Goal: Find specific page/section: Find specific page/section

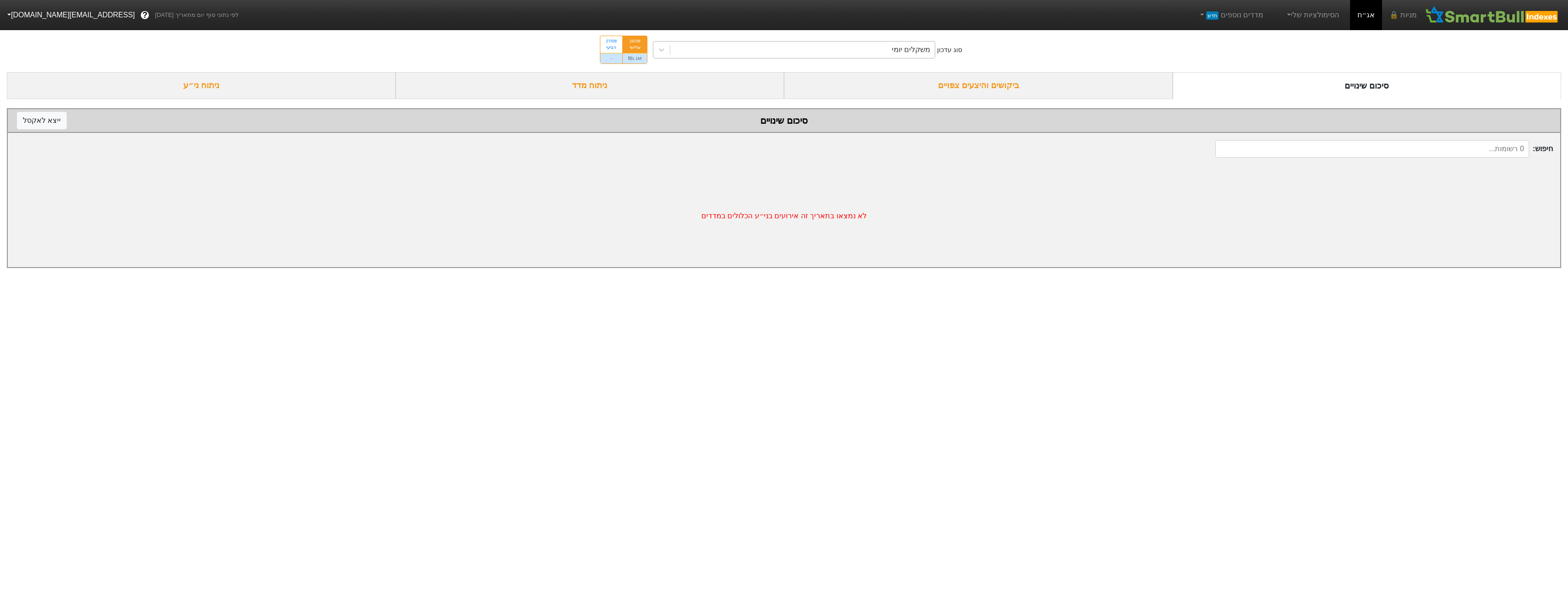
drag, startPoint x: 803, startPoint y: 39, endPoint x: 810, endPoint y: 48, distance: 11.4
click at [804, 39] on div "סוג עדכון משקלים יומי 26/08 שלישי ₪1.1M 27/08 רביעי -" at bounding box center [784, 49] width 1568 height 45
click at [810, 50] on div "משקלים יומי" at bounding box center [802, 50] width 265 height 16
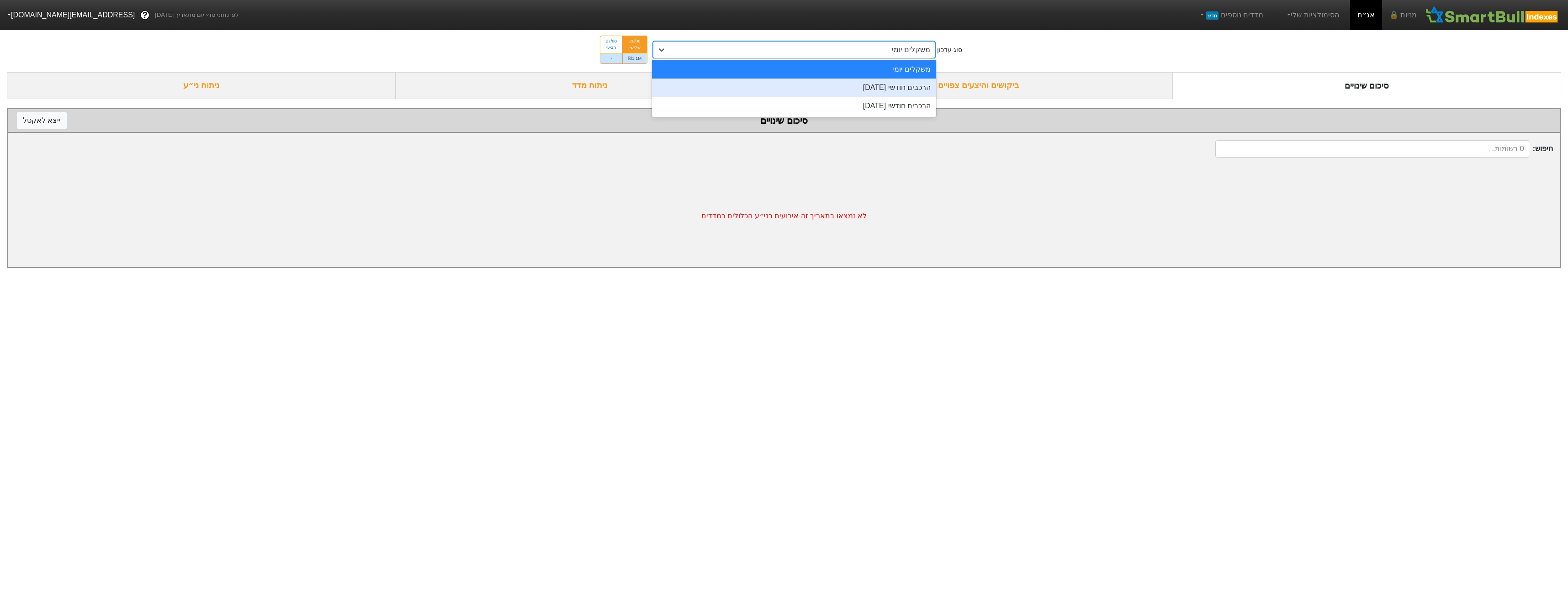
click at [898, 90] on div "הרכבים חודשי [DATE]" at bounding box center [794, 87] width 284 height 18
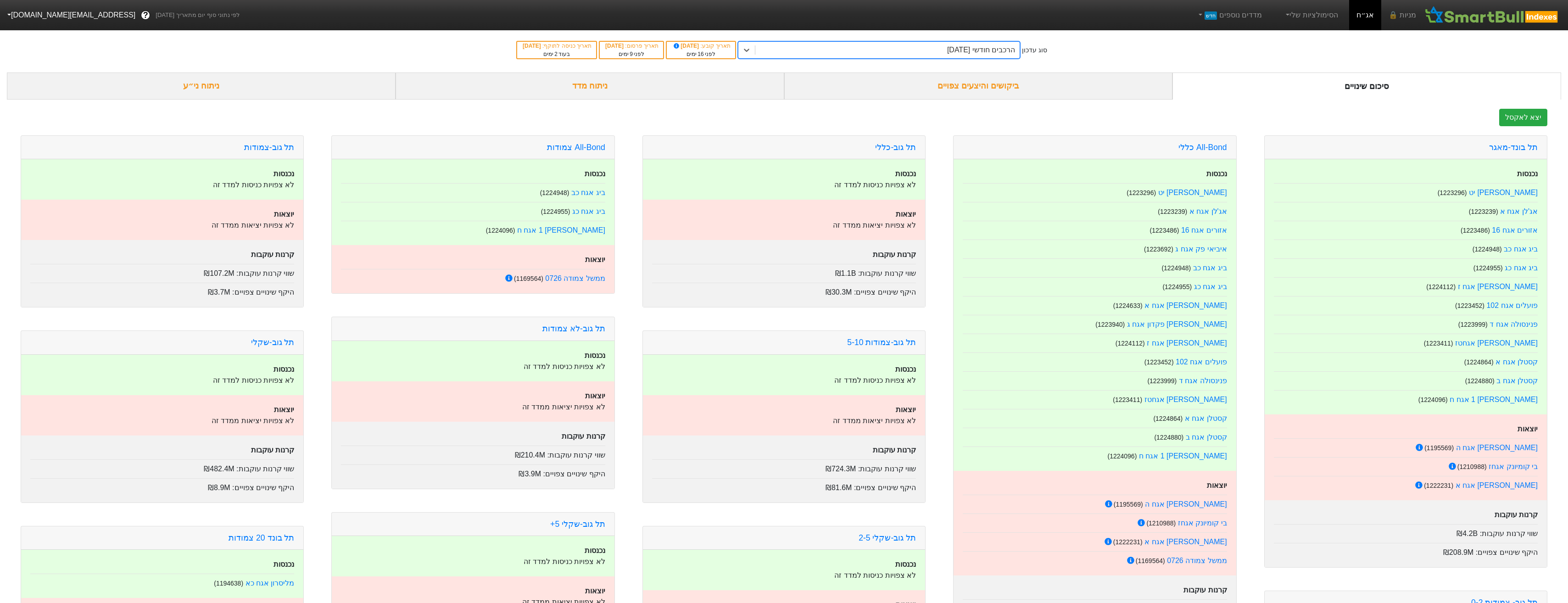
drag, startPoint x: 886, startPoint y: 94, endPoint x: 889, endPoint y: 97, distance: 4.2
click at [886, 93] on div "ביקושים והיצעים צפויים" at bounding box center [978, 86] width 389 height 27
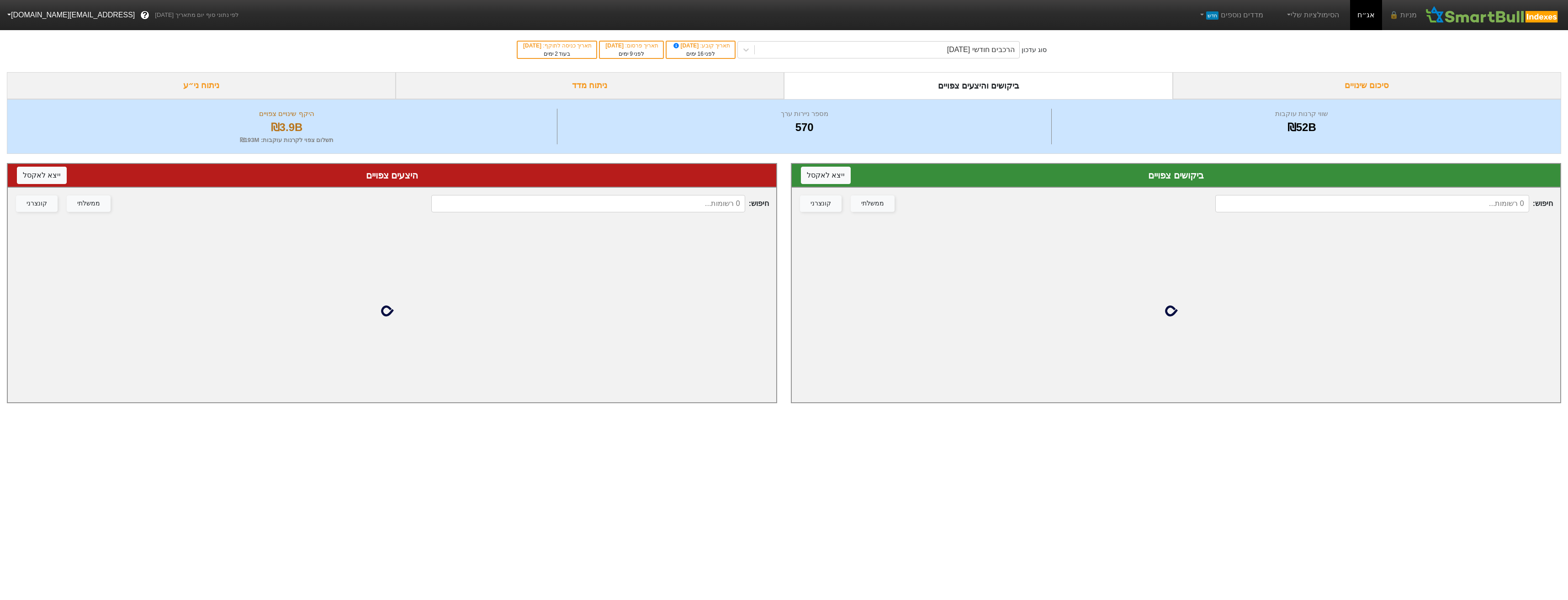
click at [1438, 211] on input at bounding box center [1372, 204] width 314 height 18
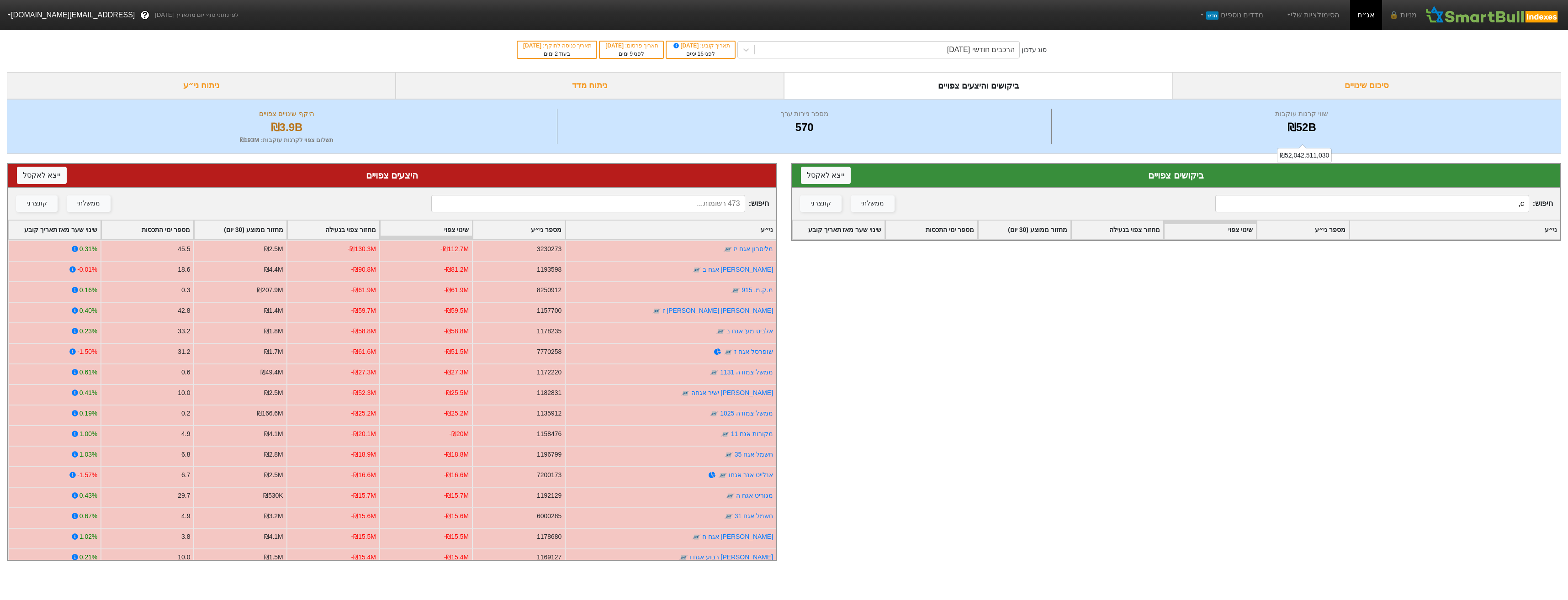
type input "c"
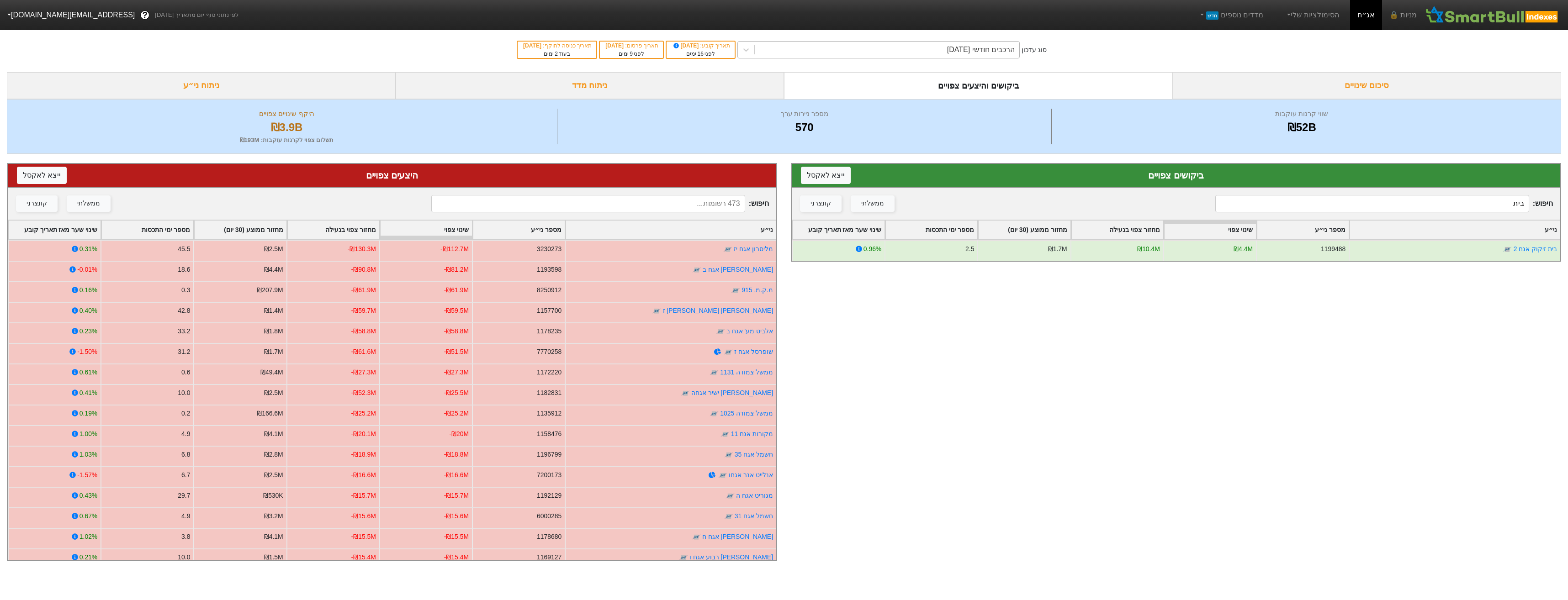
click at [872, 56] on div "הרכבים חודשי [DATE]" at bounding box center [887, 50] width 265 height 16
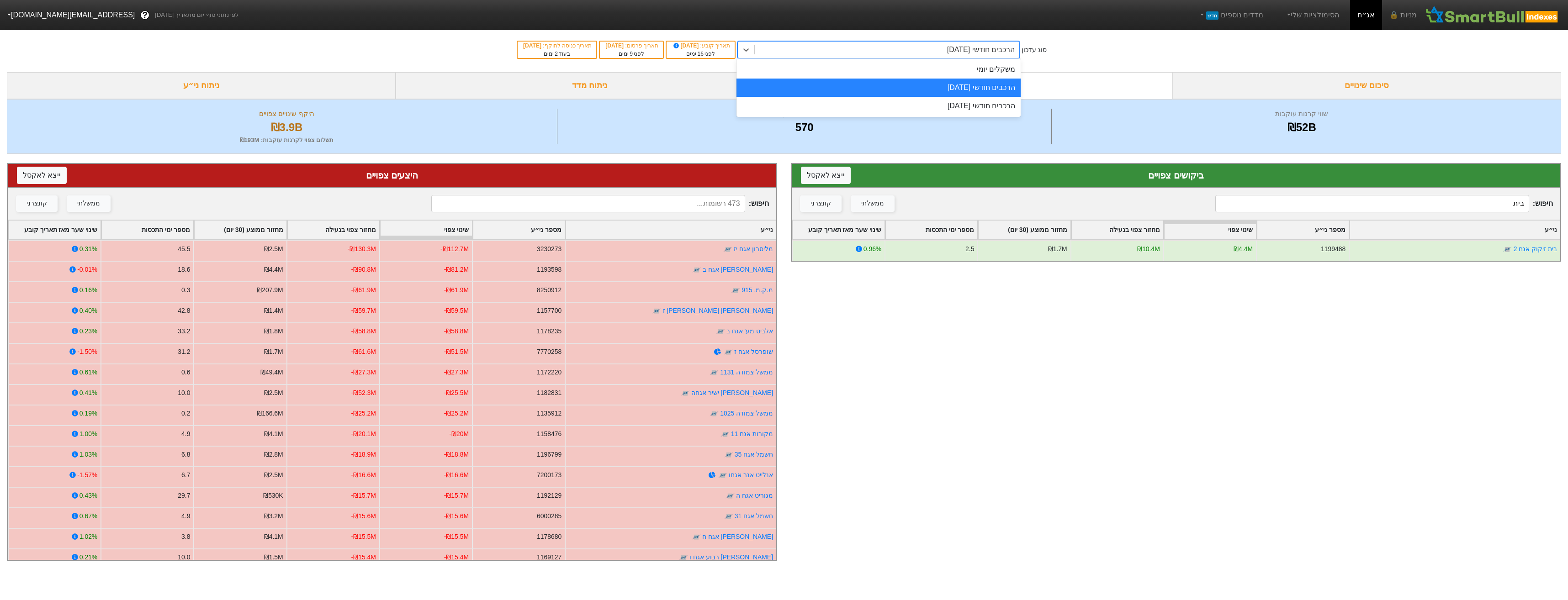
drag, startPoint x: 957, startPoint y: 88, endPoint x: 962, endPoint y: 92, distance: 6.4
click at [957, 89] on div "הרכבים חודשי [DATE]" at bounding box center [878, 87] width 284 height 18
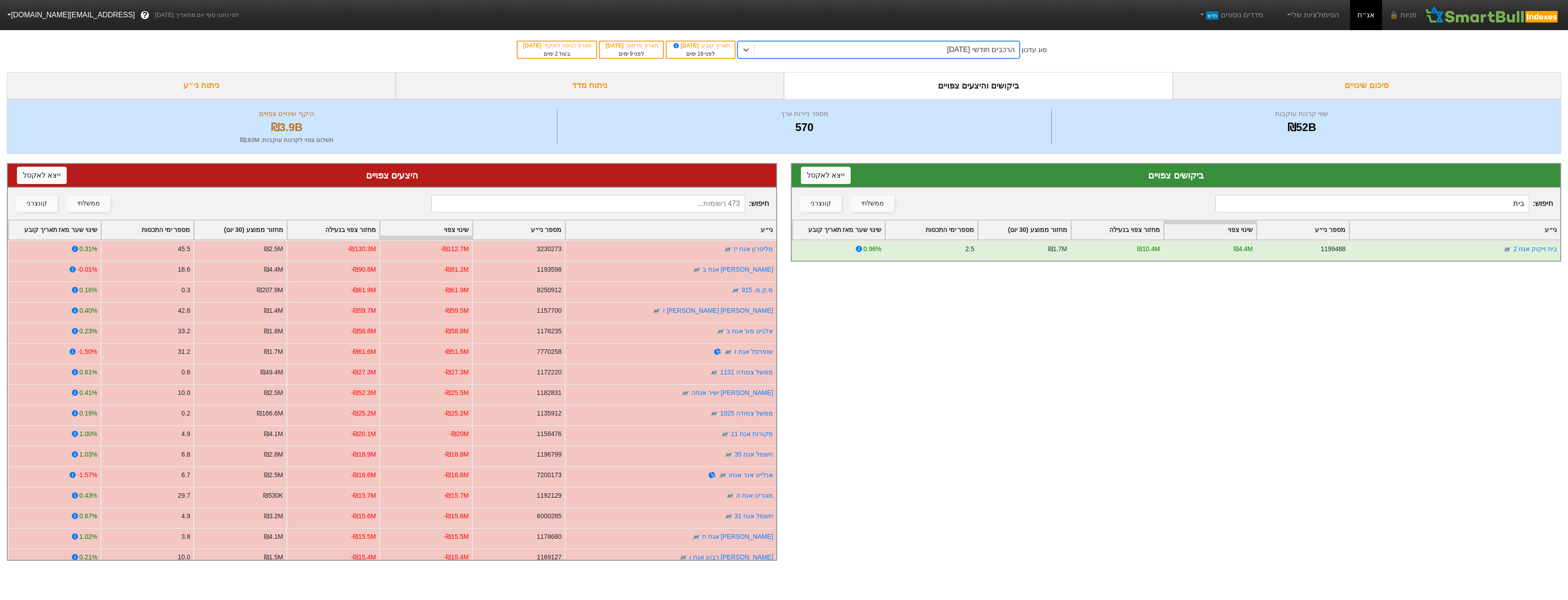
click at [1414, 202] on input "בית" at bounding box center [1372, 204] width 314 height 18
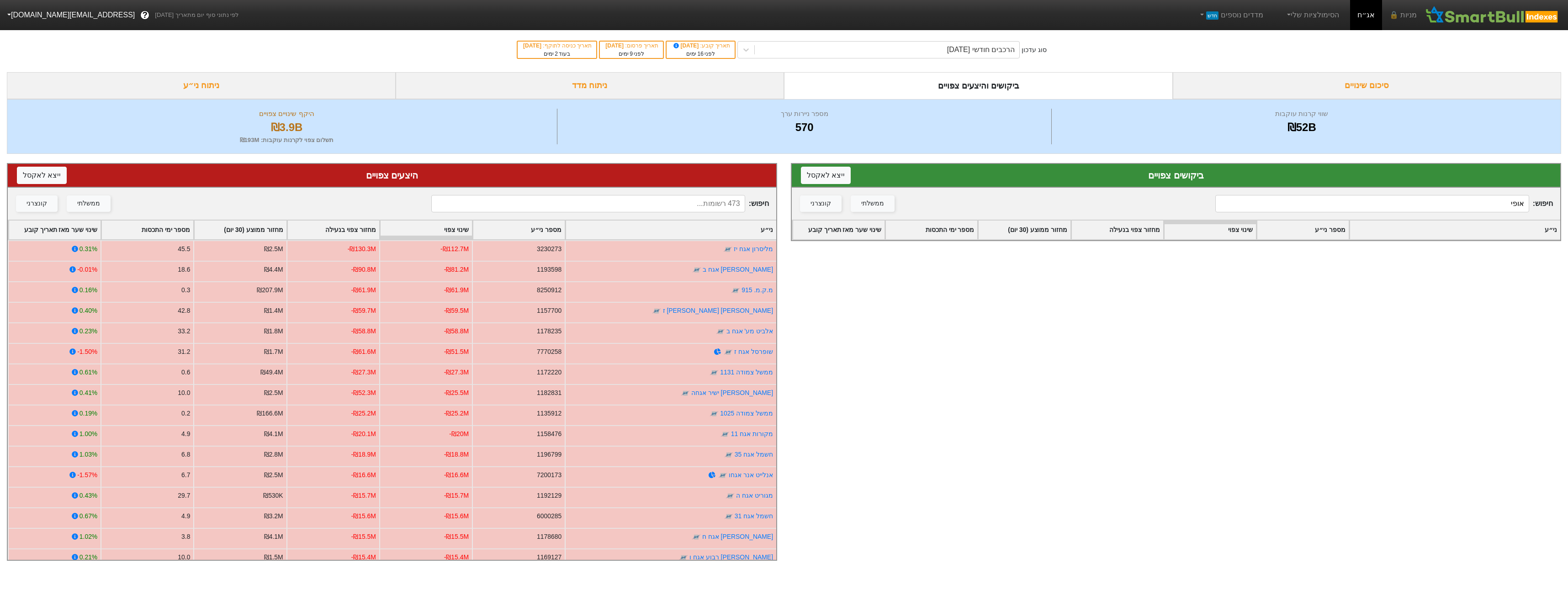
type input "אופי"
click at [732, 202] on input at bounding box center [588, 204] width 314 height 18
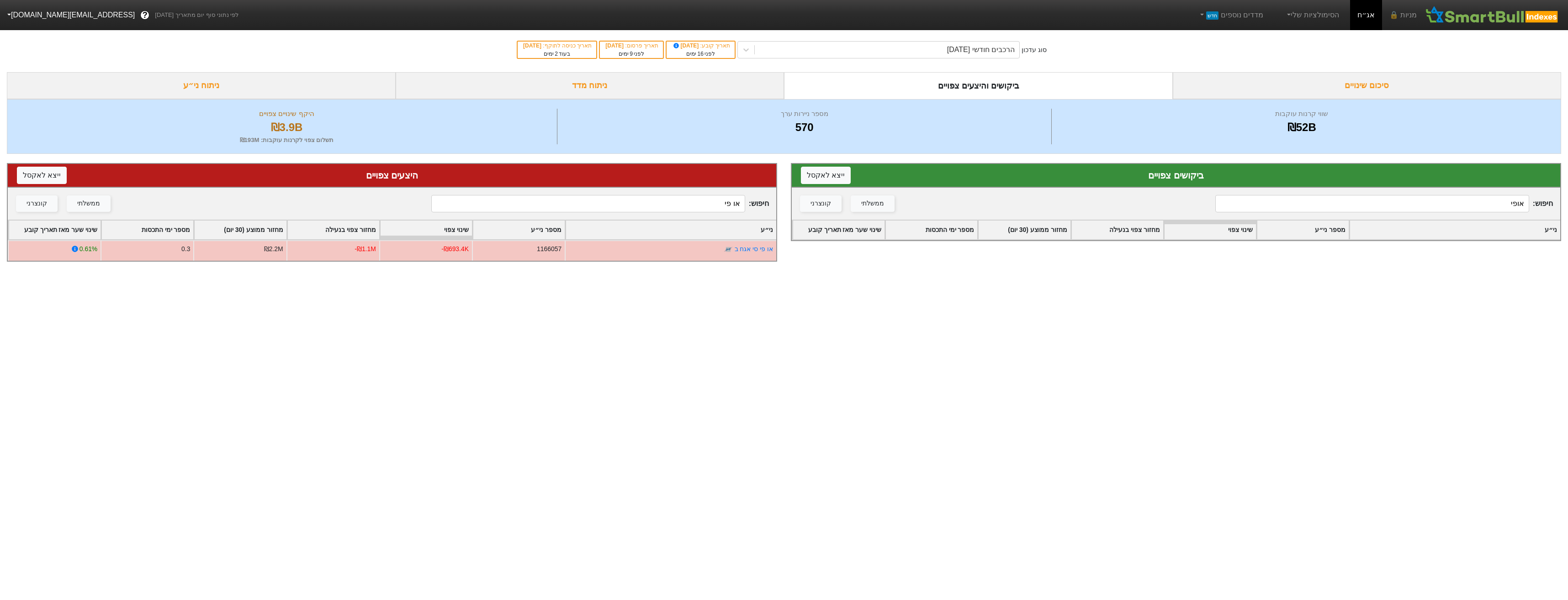
type input "או פי"
click at [1469, 211] on input "אופי" at bounding box center [1372, 204] width 314 height 18
click at [1468, 211] on input "אופי" at bounding box center [1372, 204] width 314 height 18
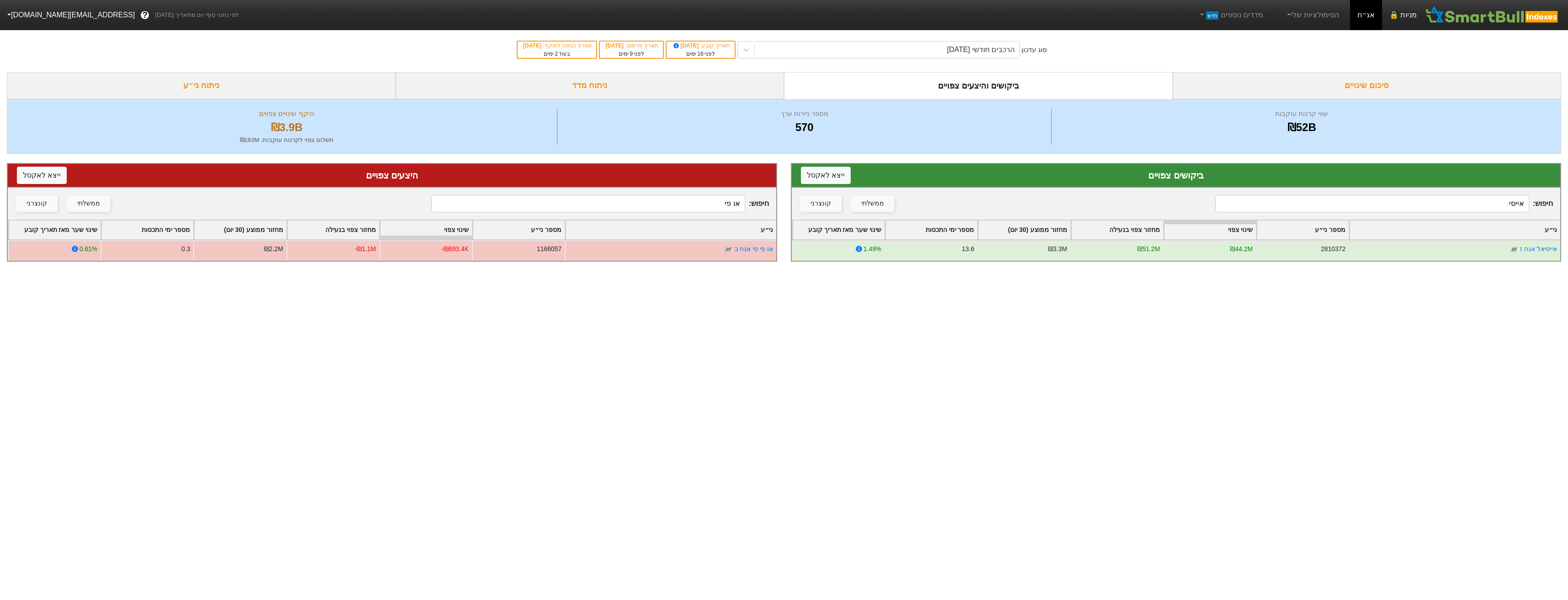
type input "אייסי"
